Goal: Task Accomplishment & Management: Use online tool/utility

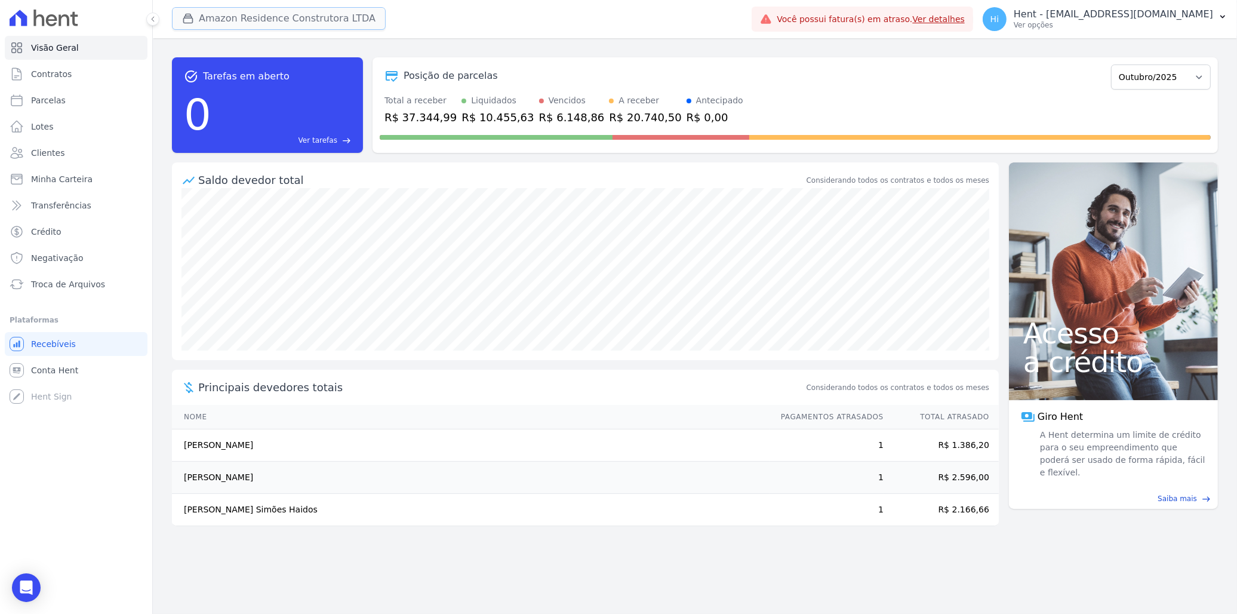
click at [239, 16] on button "Amazon Residence Construtora LTDA" at bounding box center [279, 18] width 214 height 23
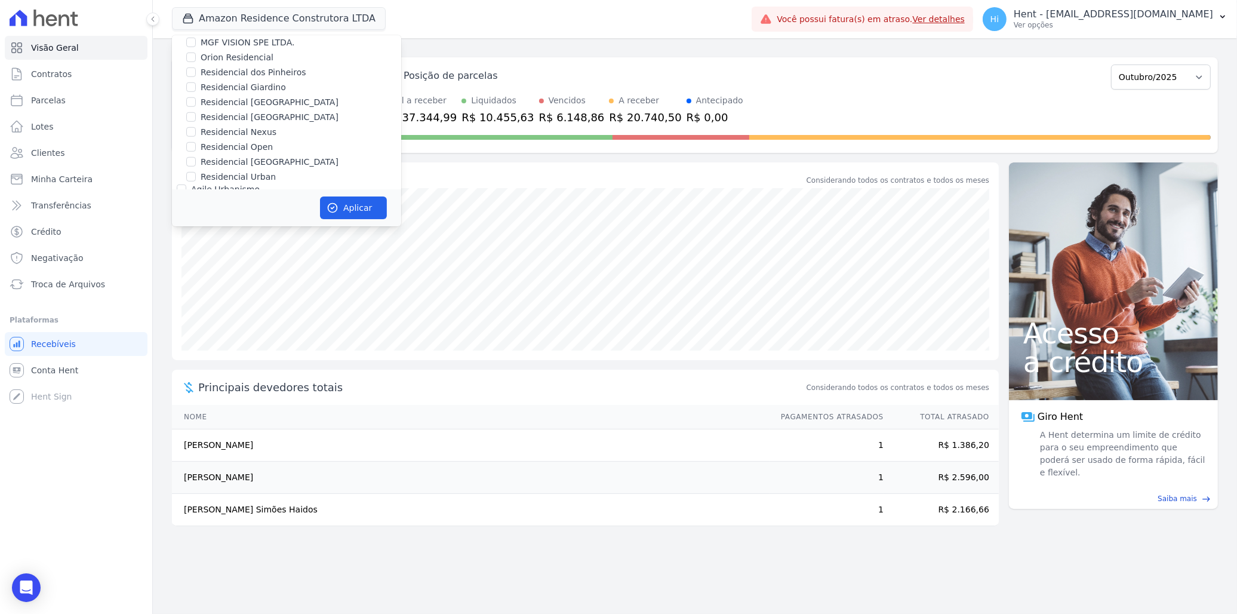
scroll to position [8416, 0]
click at [217, 427] on label "MS [PERSON_NAME]" at bounding box center [233, 432] width 85 height 10
click at [186, 427] on input "MS [PERSON_NAME]" at bounding box center [182, 432] width 10 height 10
checkbox input "true"
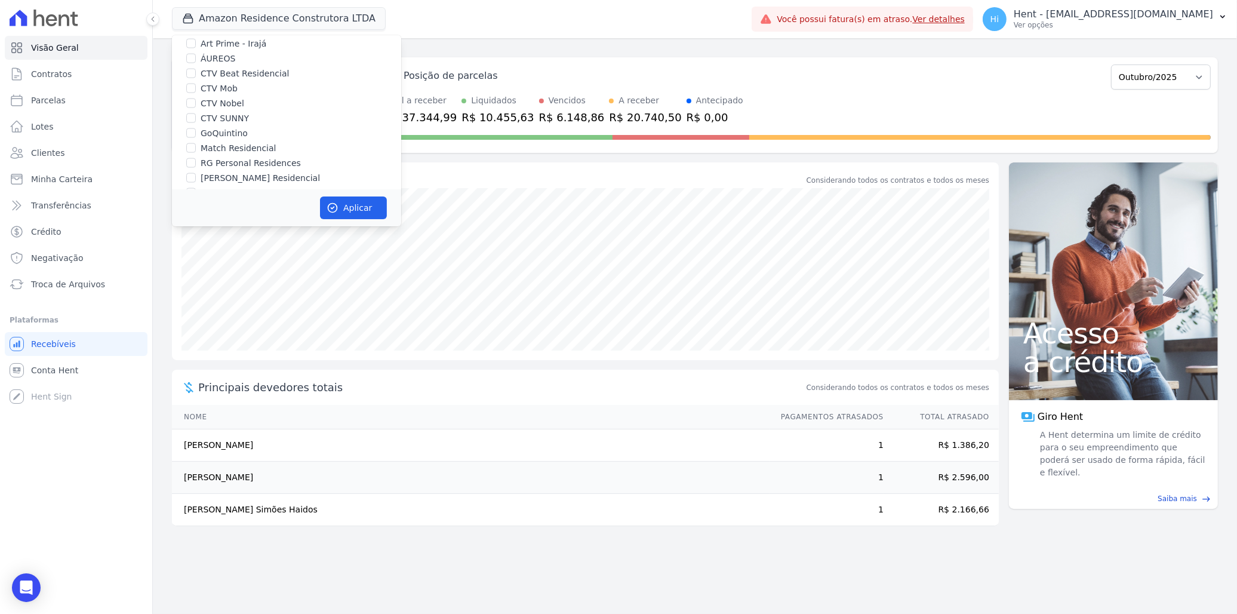
scroll to position [2309, 0]
click at [213, 281] on label "Amazon Residence Construtora LTDA" at bounding box center [278, 287] width 155 height 13
click at [196, 282] on input "Amazon Residence Construtora LTDA" at bounding box center [191, 287] width 10 height 10
checkbox input "false"
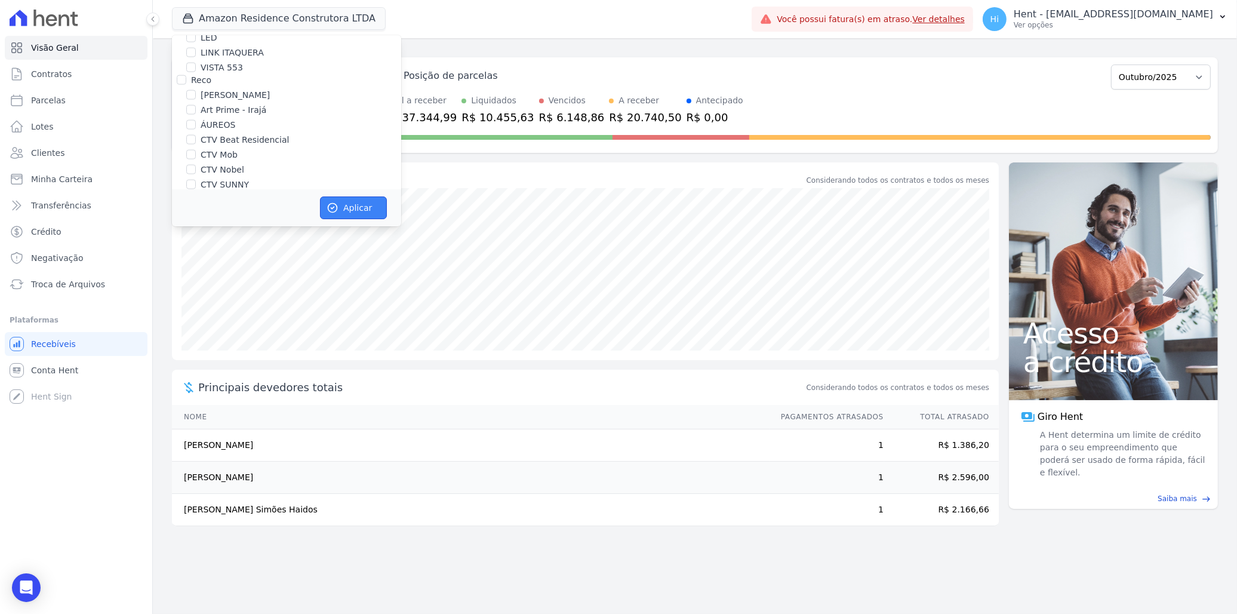
click at [347, 208] on button "Aplicar" at bounding box center [353, 207] width 67 height 23
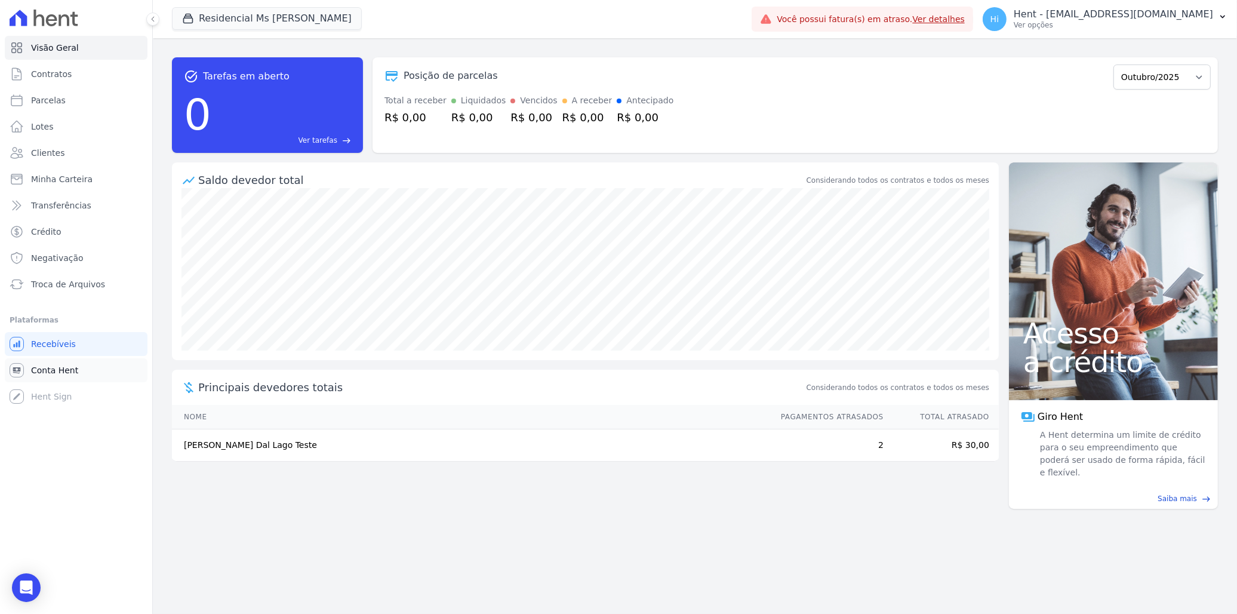
click at [59, 371] on span "Conta Hent" at bounding box center [54, 370] width 47 height 12
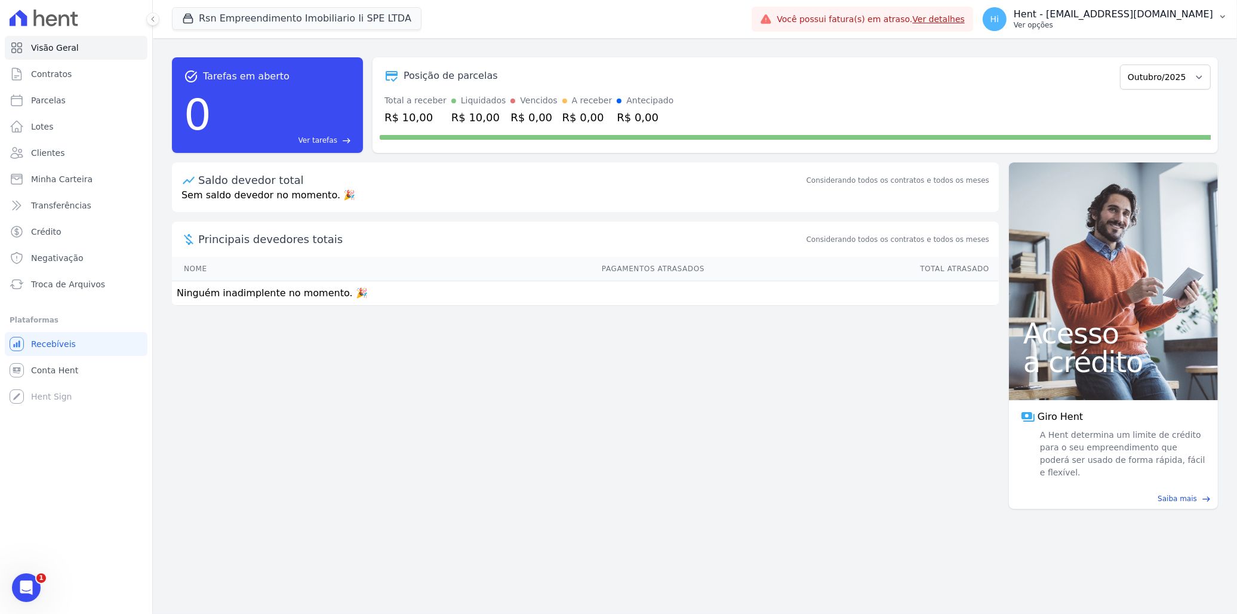
click at [1123, 26] on p "Ver opções" at bounding box center [1113, 25] width 199 height 10
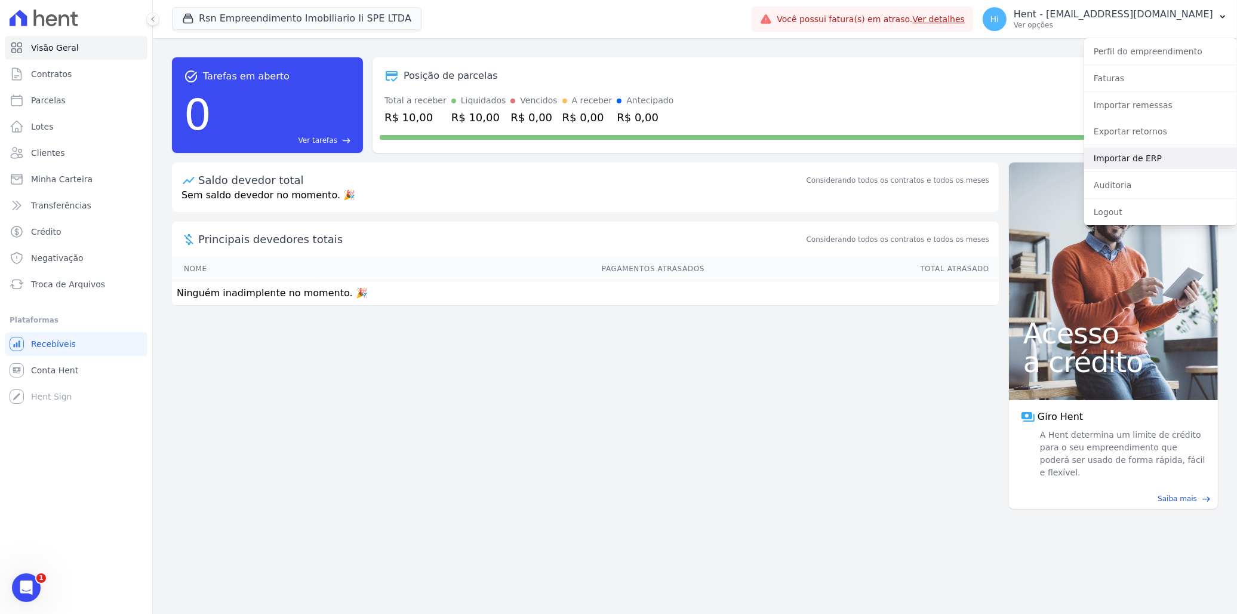
click at [1160, 156] on link "Importar de ERP" at bounding box center [1160, 157] width 153 height 21
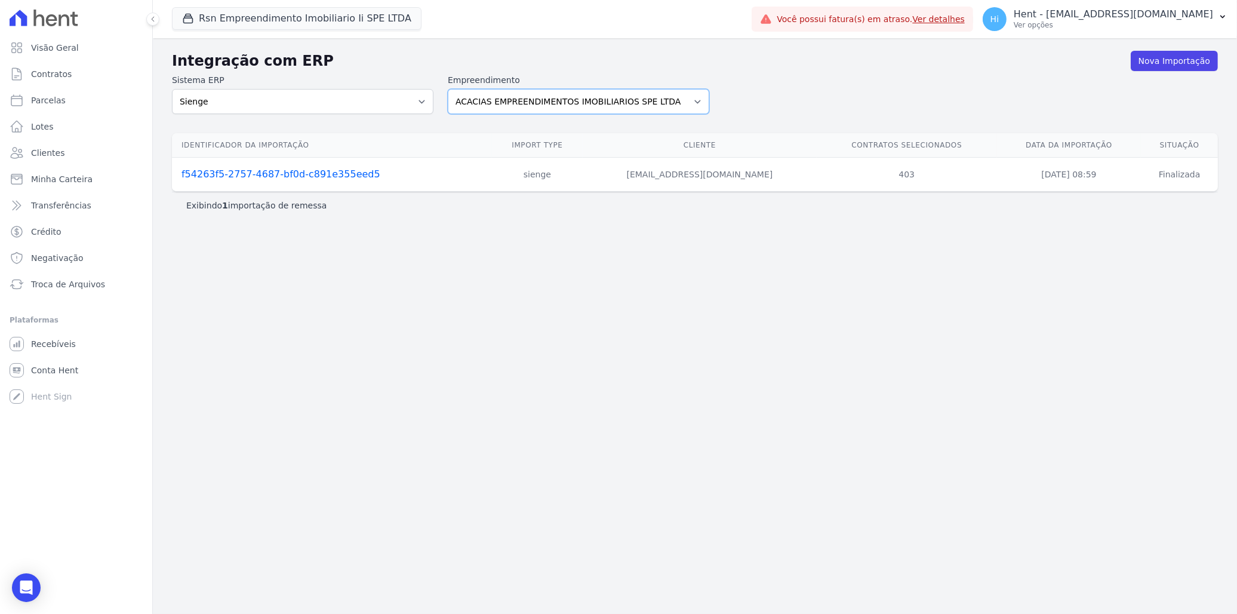
click at [631, 103] on select "ACACIAS EMPREENDIMENTOS IMOBILIARIOS SPE LTDA Acaiá Residencial ACQUA 8 PELOTAS…" at bounding box center [579, 101] width 262 height 25
select select "0f4a268f-6102-4273-a44d-2b63cf97ed53"
click at [448, 89] on select "ACACIAS EMPREENDIMENTOS IMOBILIARIOS SPE LTDA Acaiá Residencial ACQUA 8 PELOTAS…" at bounding box center [579, 101] width 262 height 25
click at [1166, 61] on link "Nova Importação" at bounding box center [1174, 61] width 87 height 20
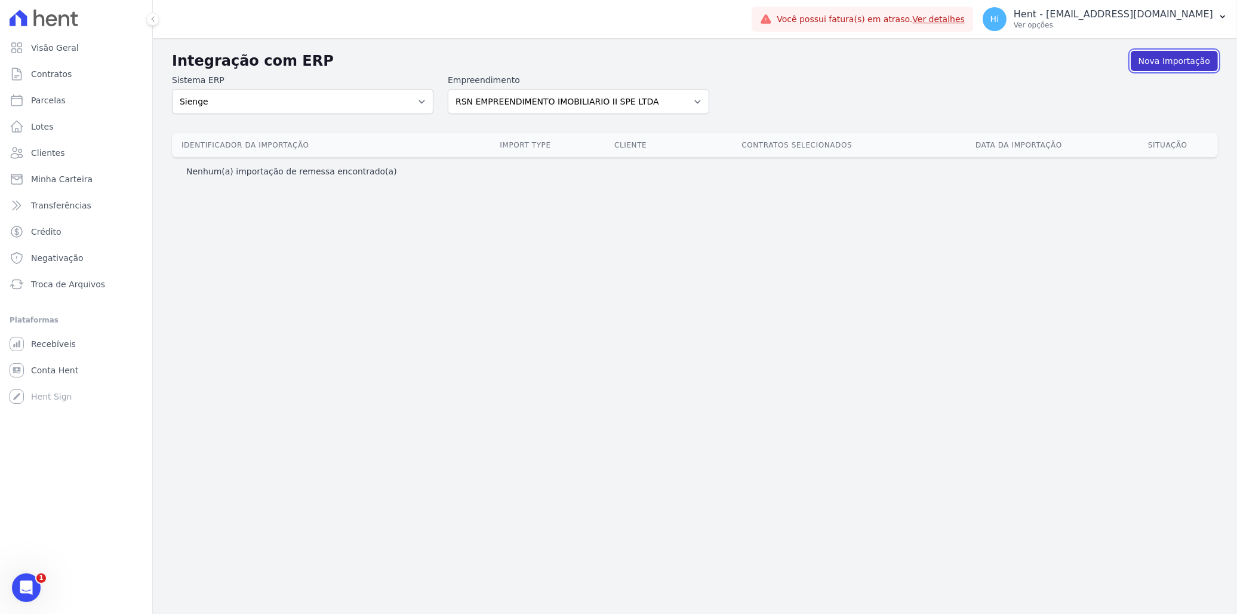
click at [1162, 62] on link "Nova Importação" at bounding box center [1174, 61] width 87 height 20
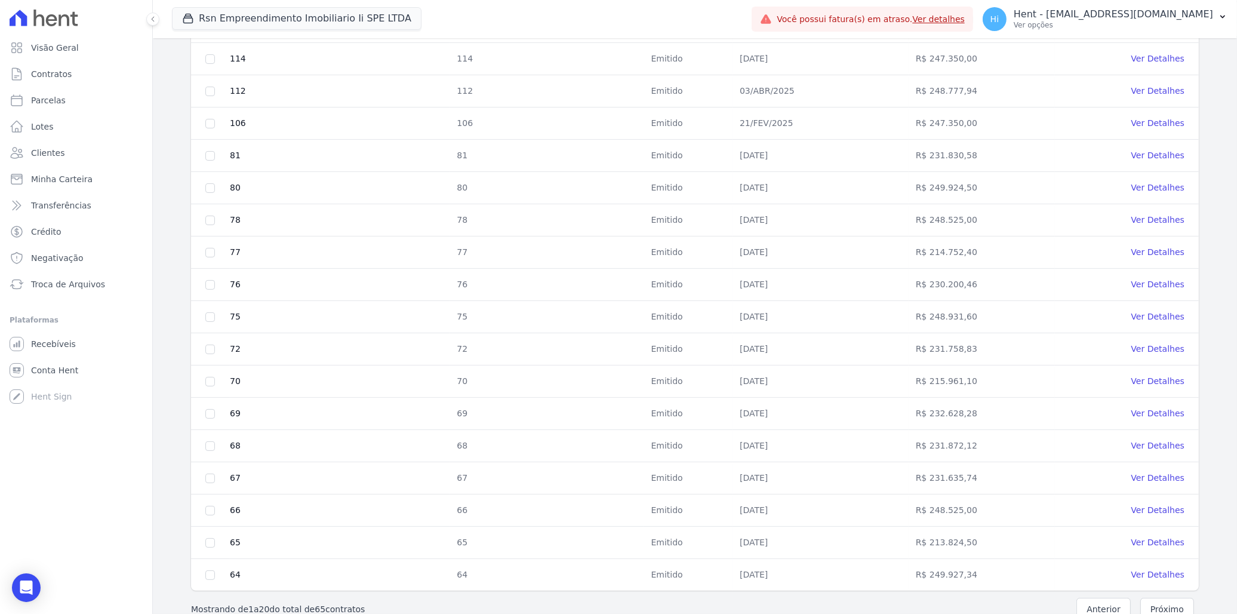
scroll to position [354, 0]
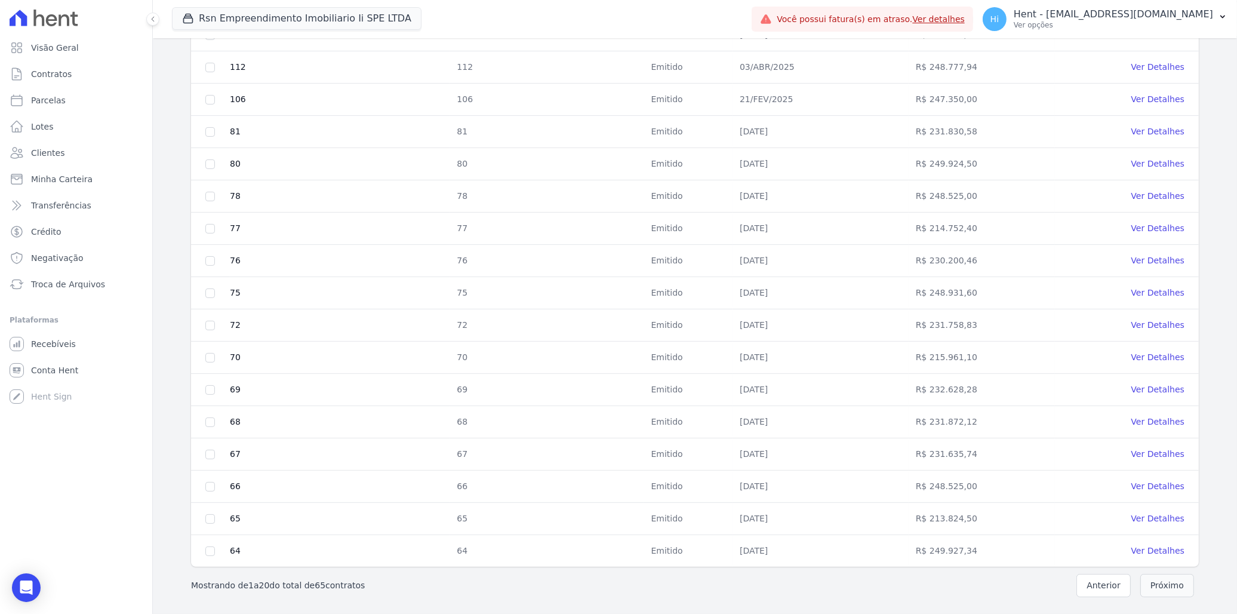
click at [1163, 595] on button "Próximo" at bounding box center [1168, 585] width 54 height 23
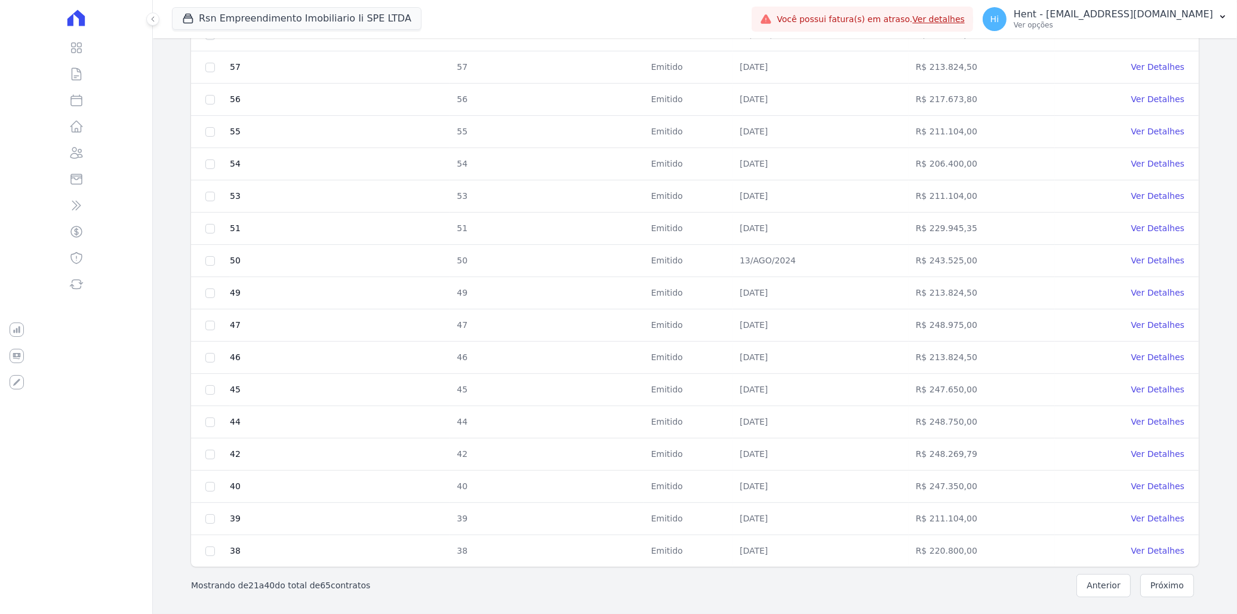
click at [1166, 598] on nav "Mostrando de 21 a 40 do total de 65 contratos Anterior Próximo" at bounding box center [695, 586] width 1046 height 38
click at [1156, 589] on button "Próximo" at bounding box center [1168, 585] width 54 height 23
click at [1167, 583] on button "Próximo" at bounding box center [1168, 585] width 54 height 23
